Goal: Task Accomplishment & Management: Use online tool/utility

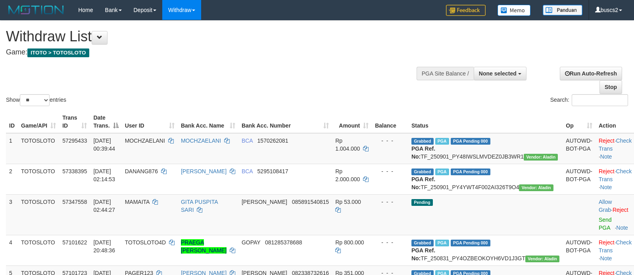
select select
select select "**"
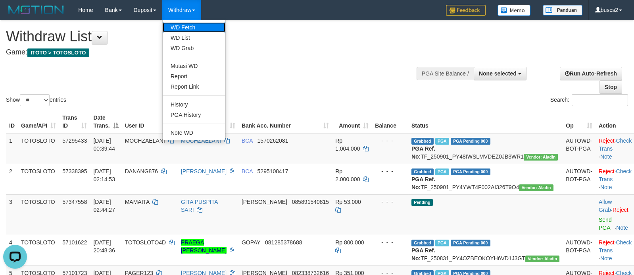
click at [190, 29] on link "WD Fetch" at bounding box center [194, 27] width 63 height 10
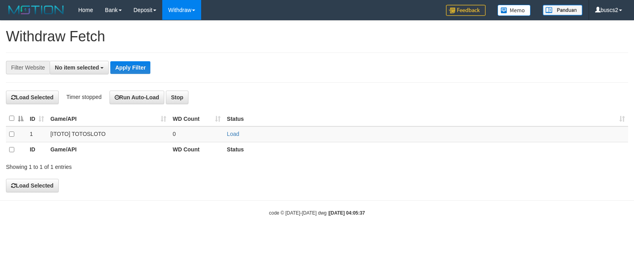
select select
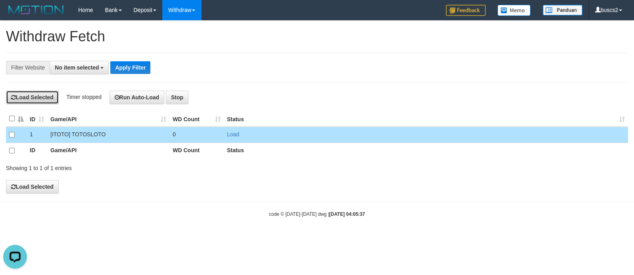
click at [30, 98] on button "Load Selected" at bounding box center [32, 96] width 53 height 13
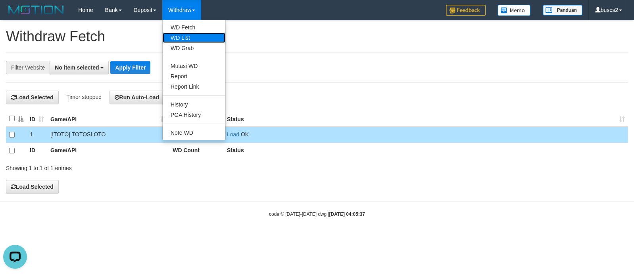
click at [189, 34] on link "WD List" at bounding box center [194, 38] width 63 height 10
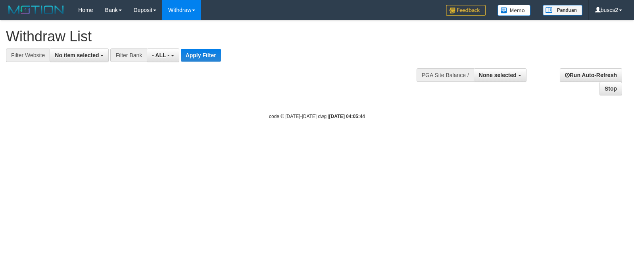
select select
click at [422, 140] on html "Toggle navigation Home Bank Account List Load By Website Group [ITOTO] TOTOSLOT…" at bounding box center [317, 70] width 634 height 140
click at [79, 61] on button "No item selected" at bounding box center [79, 54] width 59 height 13
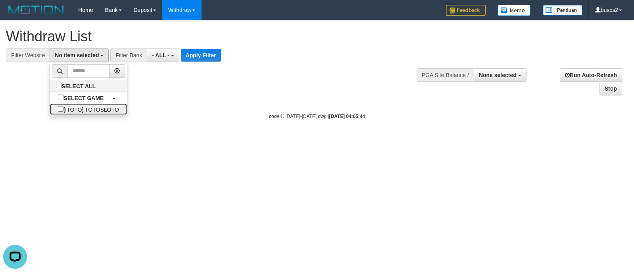
drag, startPoint x: 76, startPoint y: 107, endPoint x: 172, endPoint y: 77, distance: 100.6
click at [76, 107] on label "[ITOTO] TOTOSLOTO" at bounding box center [88, 109] width 77 height 12
select select "****"
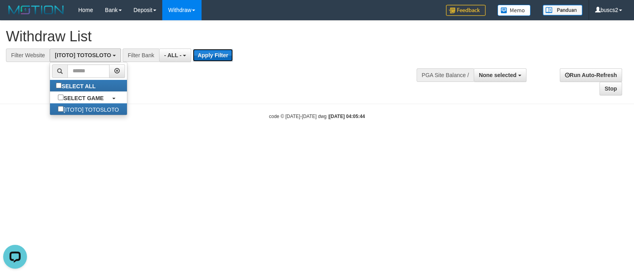
click at [215, 58] on button "Apply Filter" at bounding box center [213, 55] width 40 height 13
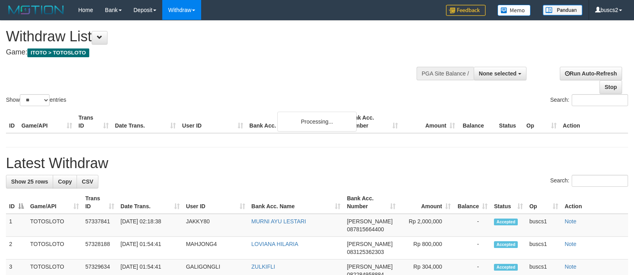
select select
select select "**"
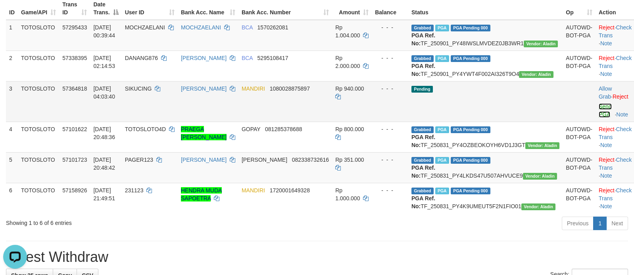
click at [599, 117] on link "Send PGA" at bounding box center [605, 110] width 13 height 14
